Goal: Find specific page/section

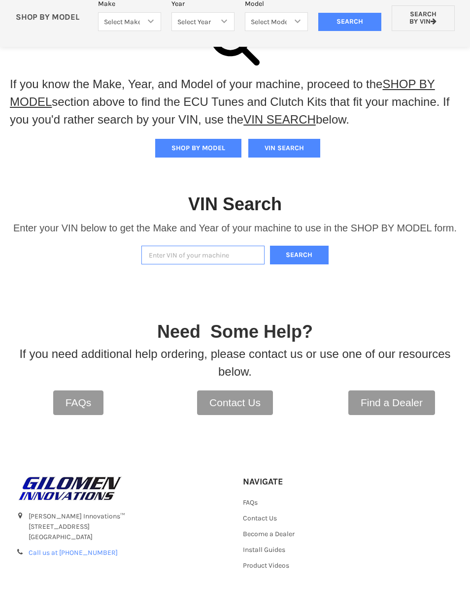
scroll to position [84, 0]
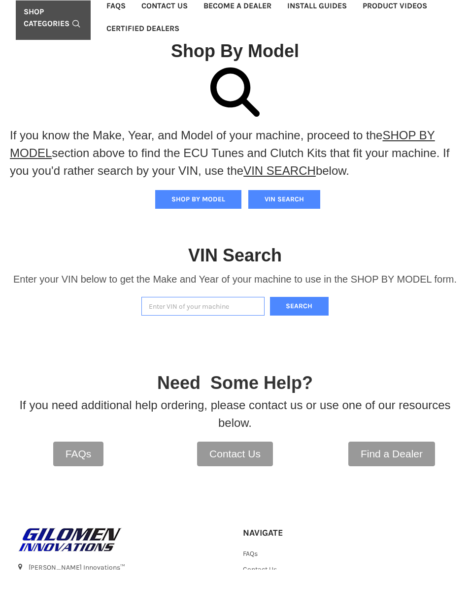
click at [224, 232] on button "SHOP BY MODEL" at bounding box center [198, 241] width 86 height 19
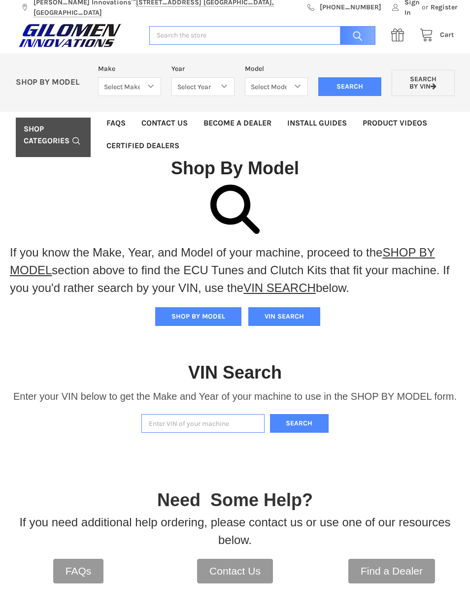
scroll to position [0, 0]
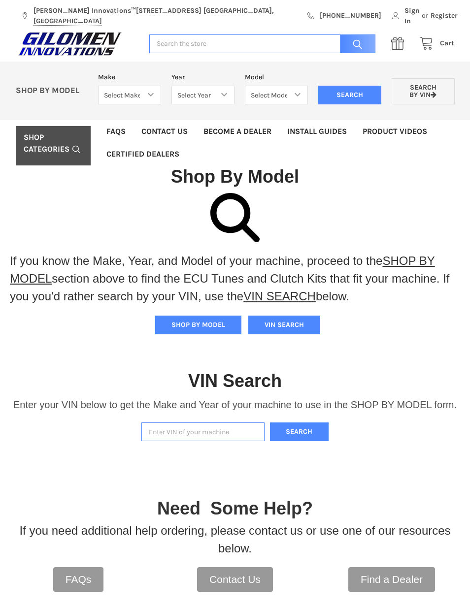
click at [216, 318] on button "SHOP BY MODEL" at bounding box center [198, 325] width 86 height 19
click at [135, 89] on select "Select Make Bobcat UTV Gravely UTV ACE 900 RANGER 570 Ranger 700 / 800 RANGER 9…" at bounding box center [129, 95] width 63 height 19
select select "330"
click at [211, 86] on select "Select Year 2017 2018 2019 2020 2021 2022 2023 2024 2025" at bounding box center [202, 95] width 63 height 19
select select "331"
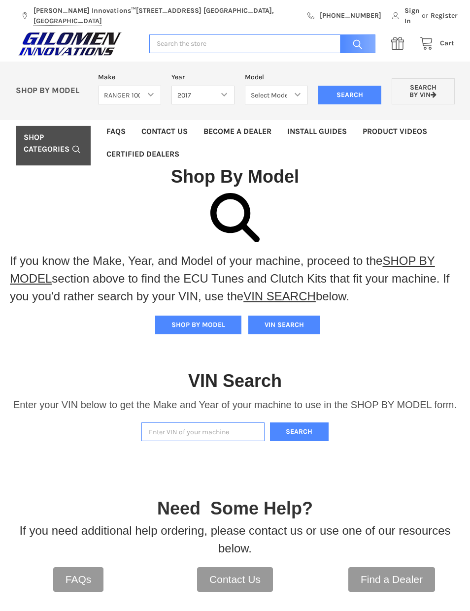
click at [289, 86] on select "Select Model Ranger 1000 XP Ranger 1000 Crew Ranger 1000 Northstar Ranger 1000 …" at bounding box center [276, 95] width 63 height 19
select select "102"
click at [356, 86] on input "Search" at bounding box center [349, 95] width 63 height 19
